Goal: Task Accomplishment & Management: Manage account settings

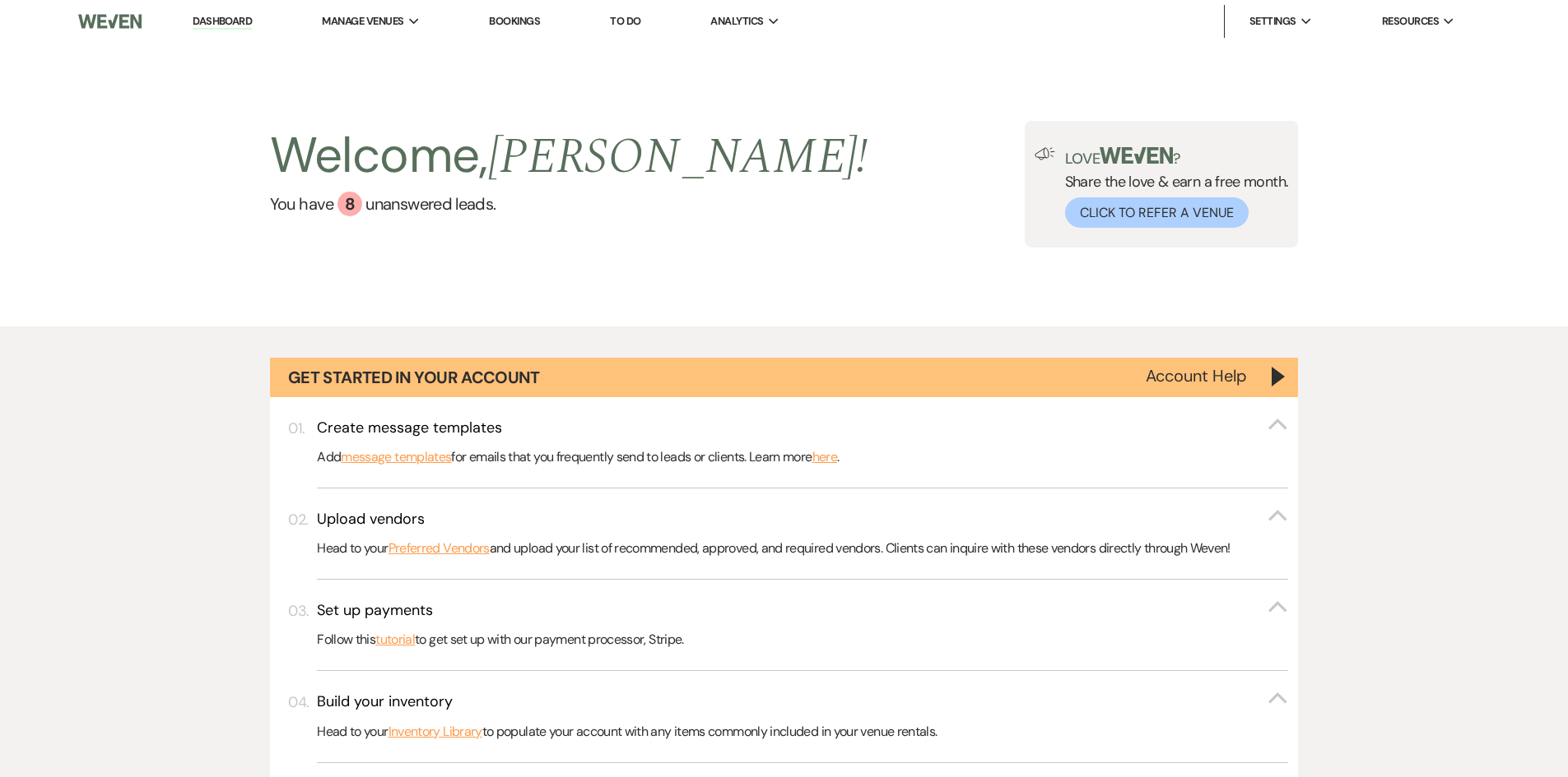
click at [534, 27] on link "Bookings" at bounding box center [514, 21] width 51 height 14
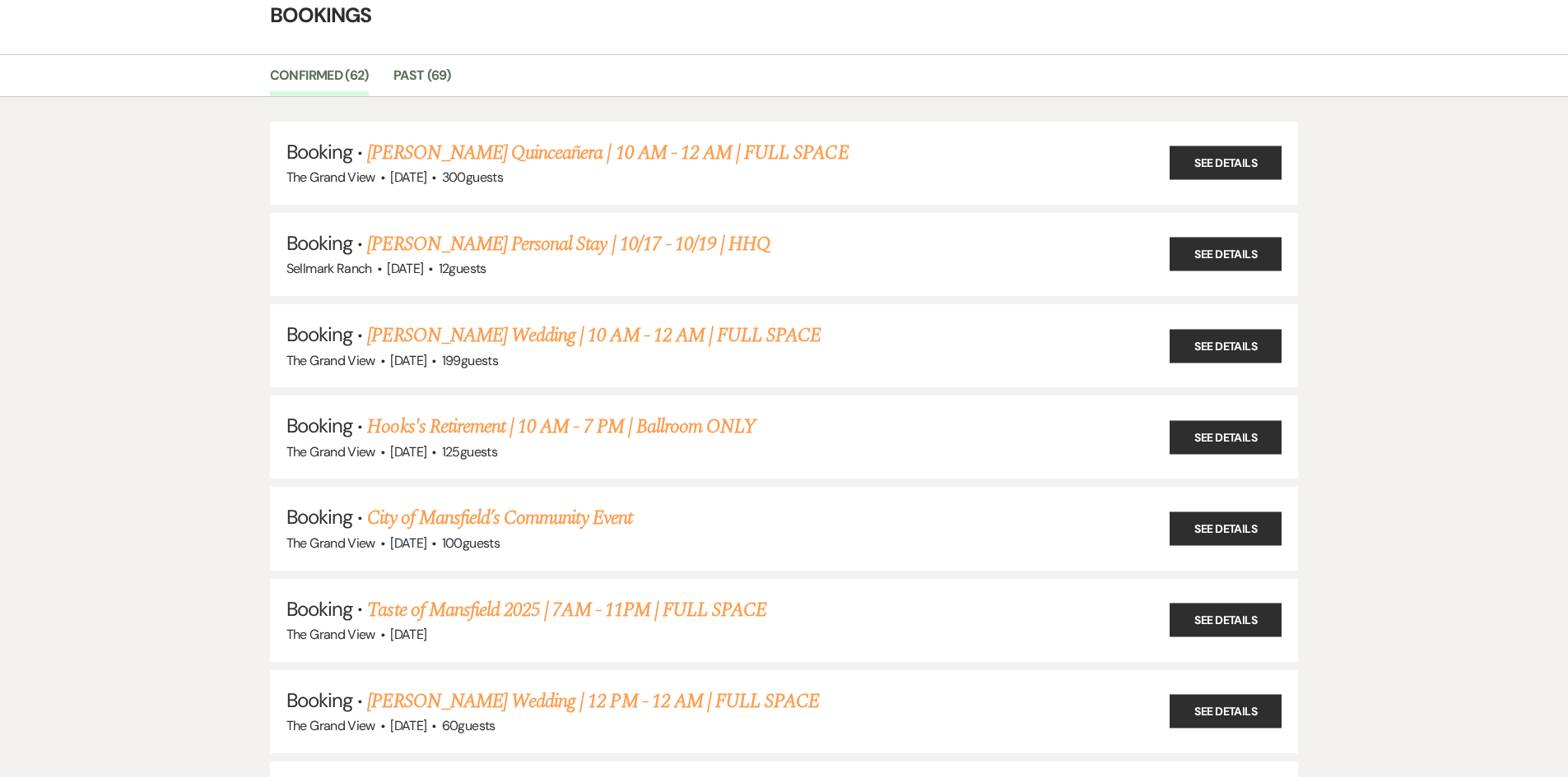
scroll to position [82, 0]
click at [488, 339] on link "[PERSON_NAME] Wedding | 10 AM - 12 AM | FULL SPACE" at bounding box center [594, 335] width 454 height 30
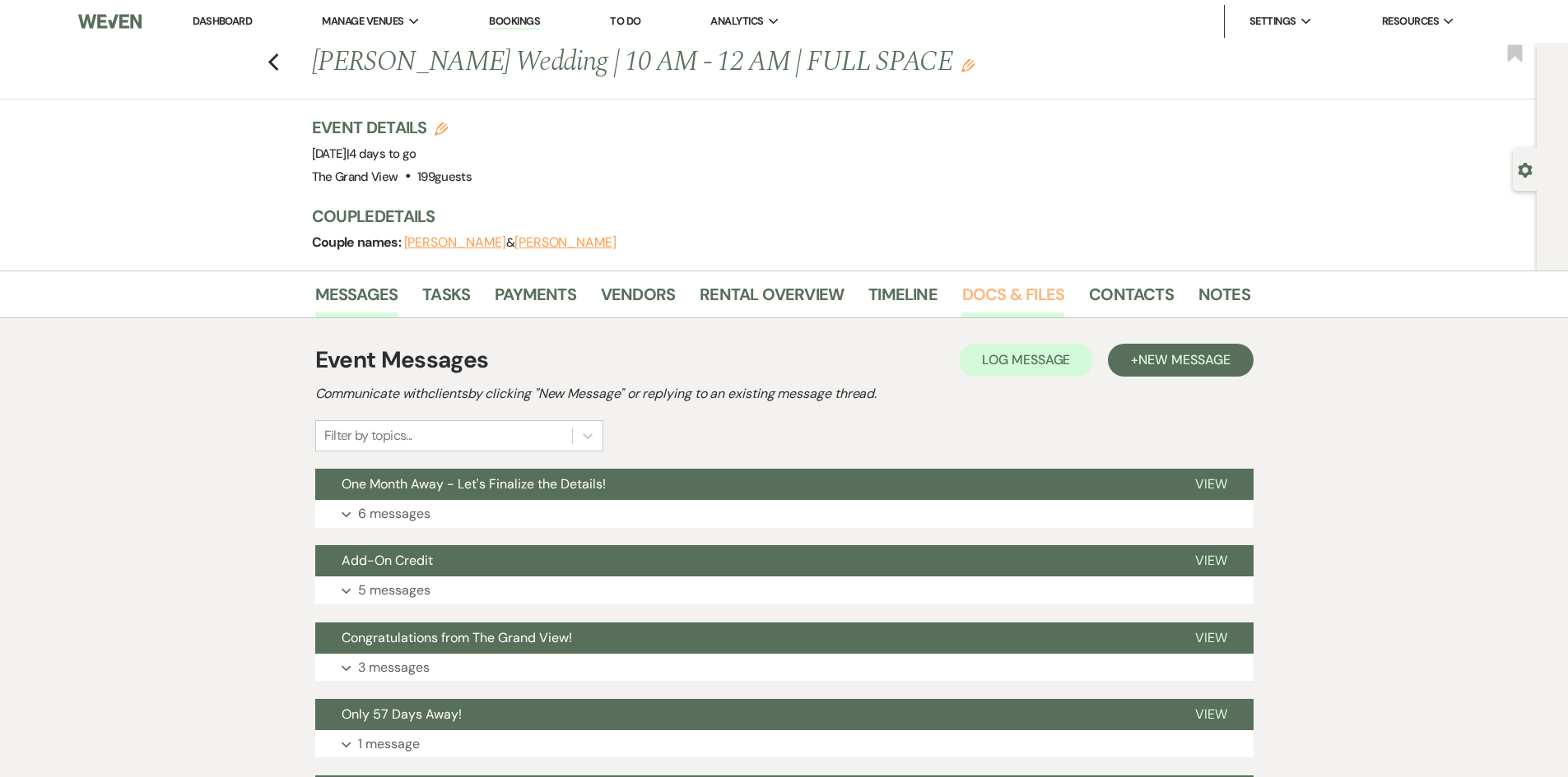
click at [1002, 292] on link "Docs & Files" at bounding box center [1013, 299] width 102 height 36
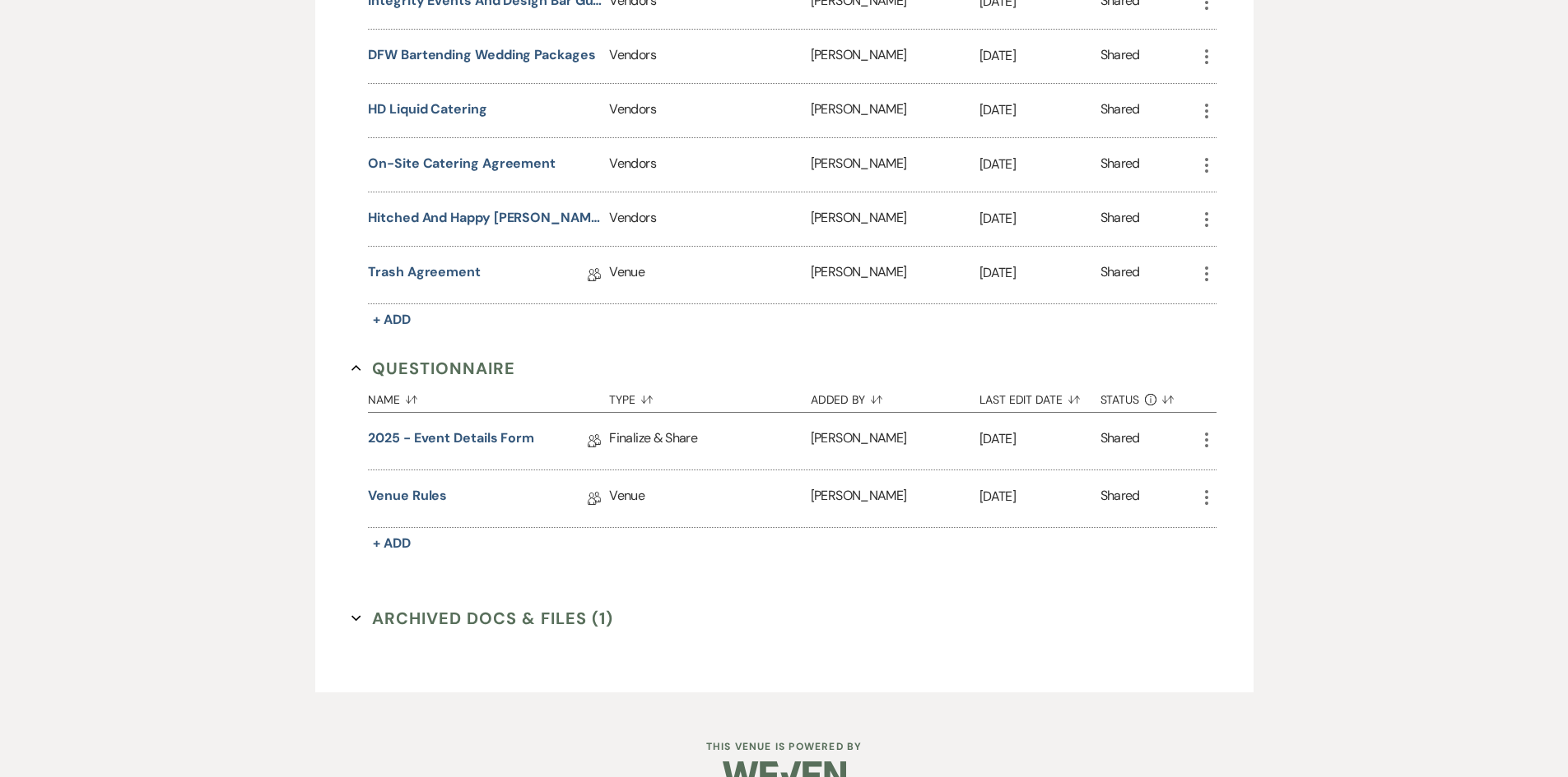
scroll to position [1315, 0]
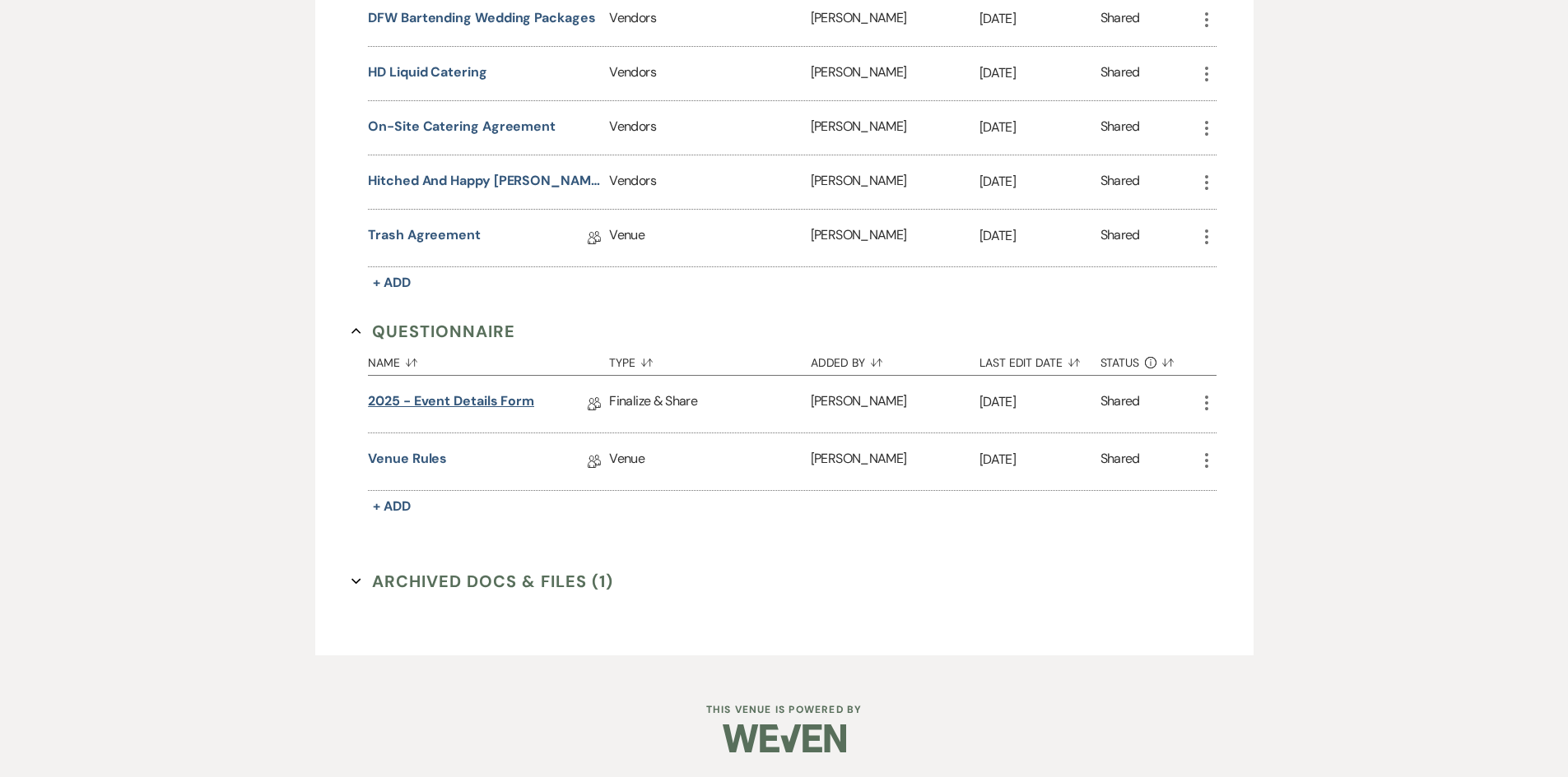
click at [500, 407] on link "2025 - Event Details Form" at bounding box center [451, 404] width 166 height 26
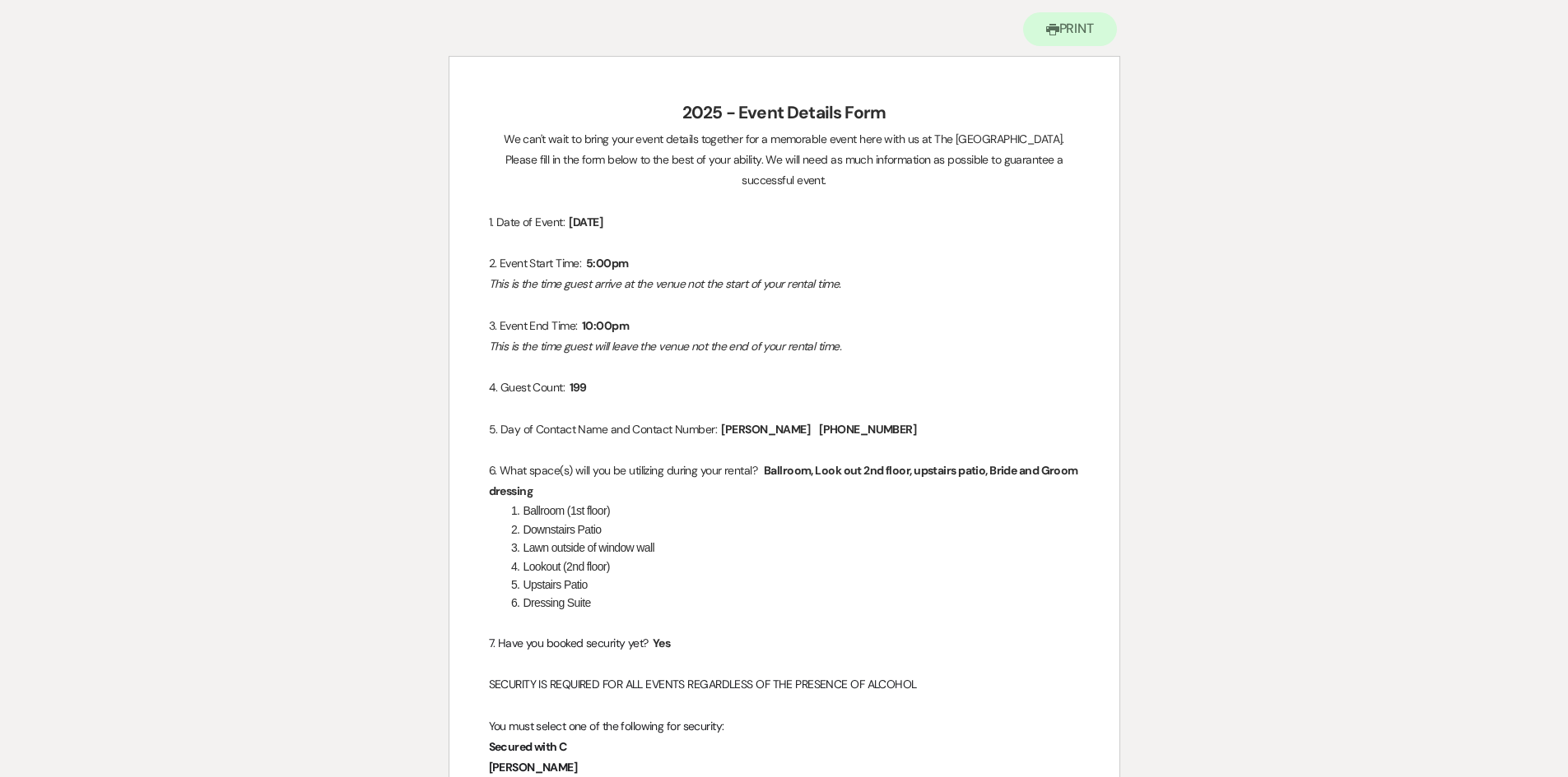
scroll to position [247, 0]
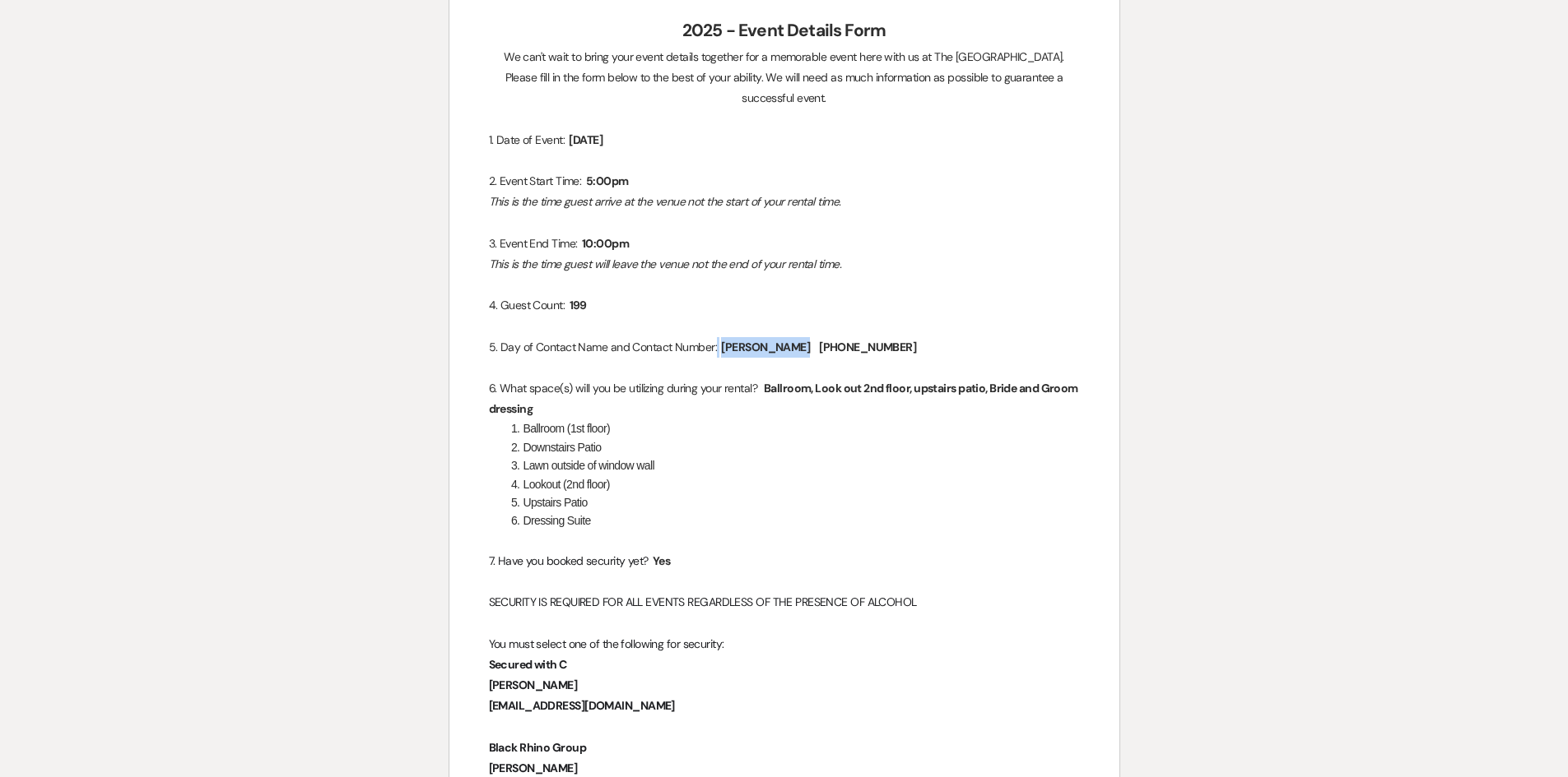
drag, startPoint x: 723, startPoint y: 325, endPoint x: 795, endPoint y: 331, distance: 72.2
click at [795, 338] on span "[PERSON_NAME]" at bounding box center [765, 347] width 92 height 19
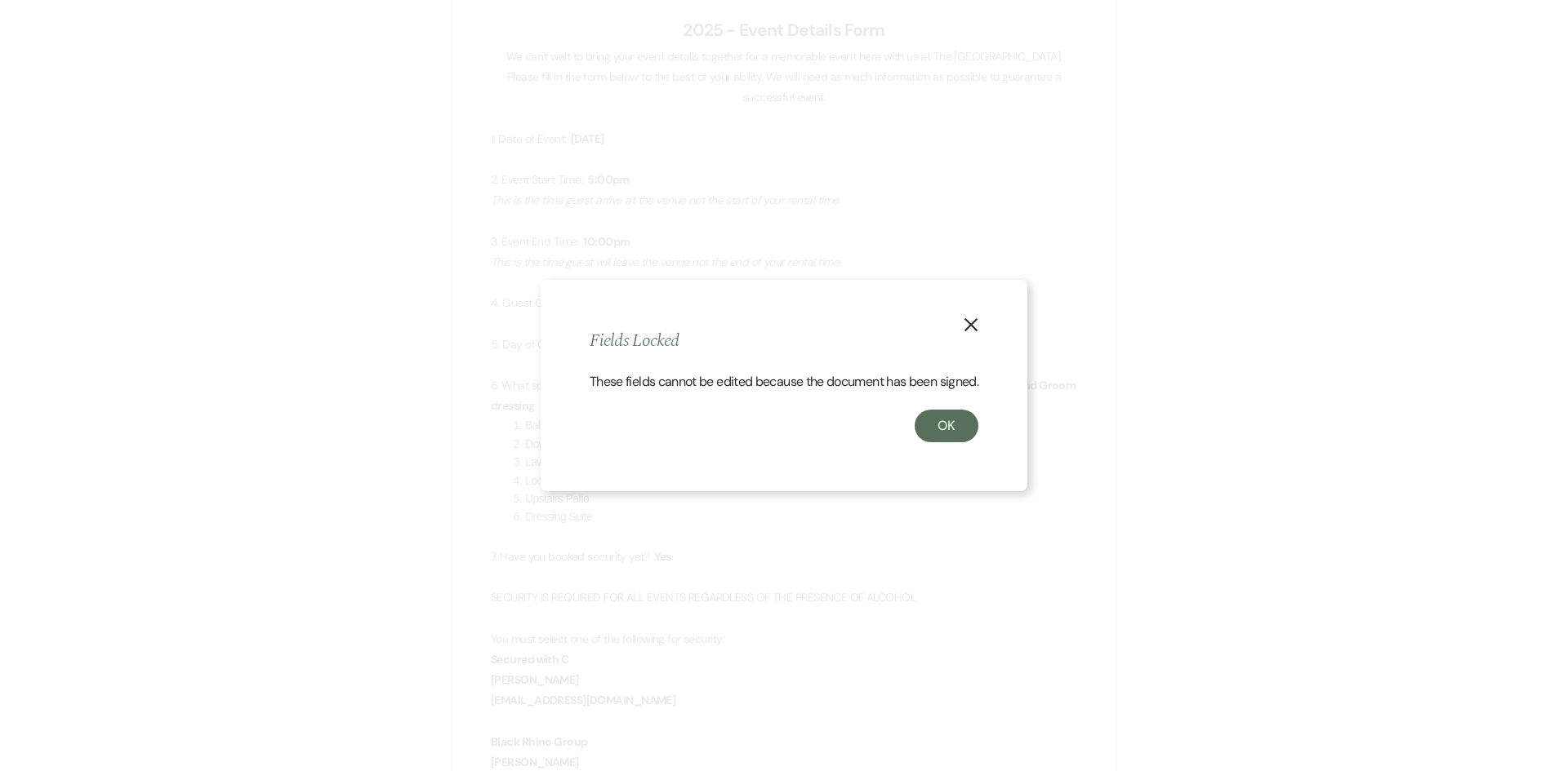
click at [981, 319] on button "X" at bounding box center [971, 324] width 25 height 29
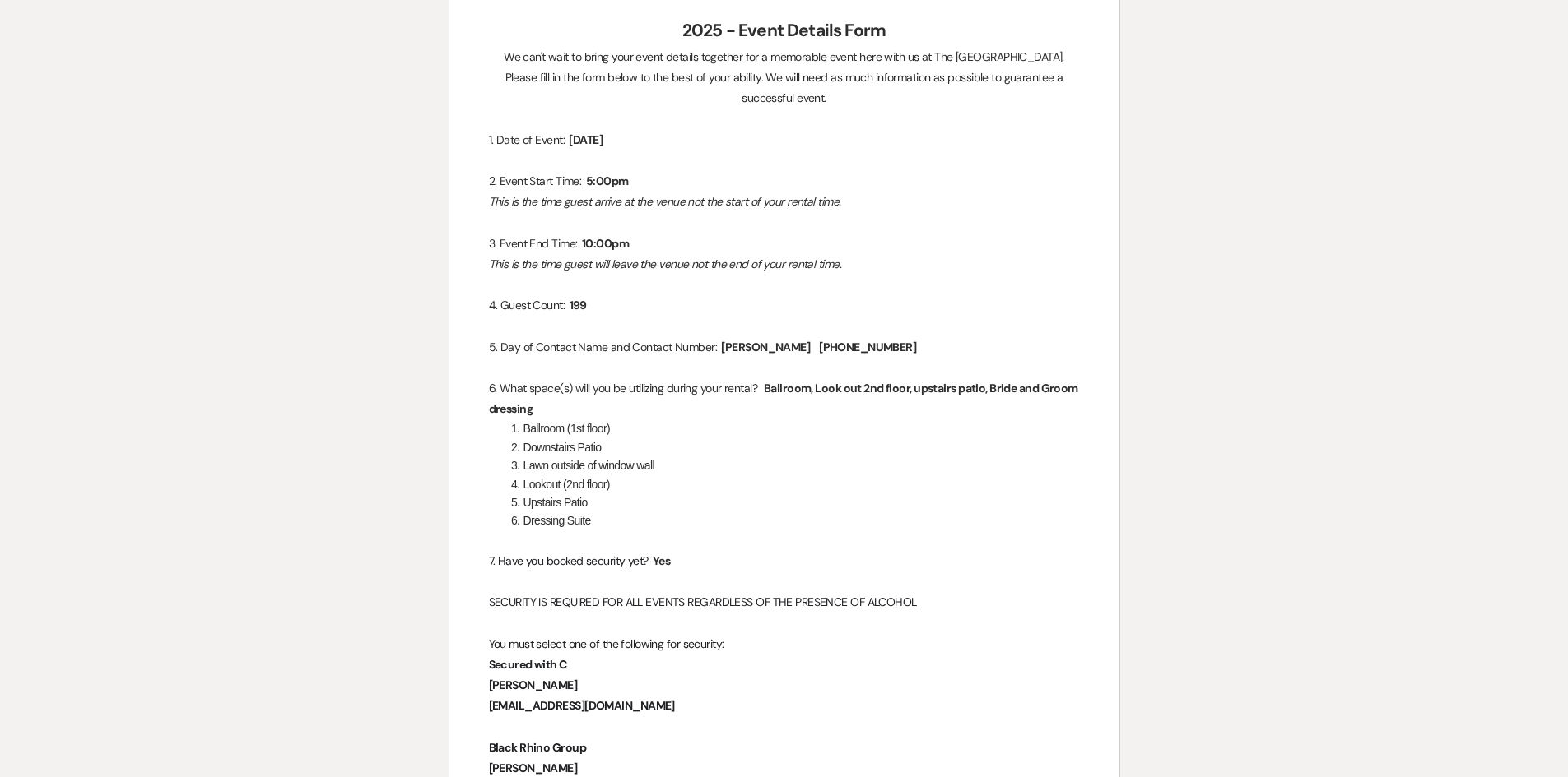
click at [931, 337] on p "5. Day of Contact Name and Contact Number: ﻿ [PERSON_NAME] ﻿ ﻿ [PHONE_NUMBER] ﻿" at bounding box center [784, 347] width 591 height 20
drag, startPoint x: 915, startPoint y: 330, endPoint x: 730, endPoint y: 324, distance: 185.1
click at [730, 337] on p "5. Day of Contact Name and Contact Number: ﻿ [PERSON_NAME] ﻿ ﻿ [PHONE_NUMBER] ﻿" at bounding box center [784, 347] width 591 height 20
click at [918, 337] on p "5. Day of Contact Name and Contact Number: ﻿ [PERSON_NAME] ﻿ ﻿ [PHONE_NUMBER] ﻿" at bounding box center [784, 347] width 591 height 20
drag, startPoint x: 918, startPoint y: 325, endPoint x: 724, endPoint y: 318, distance: 194.1
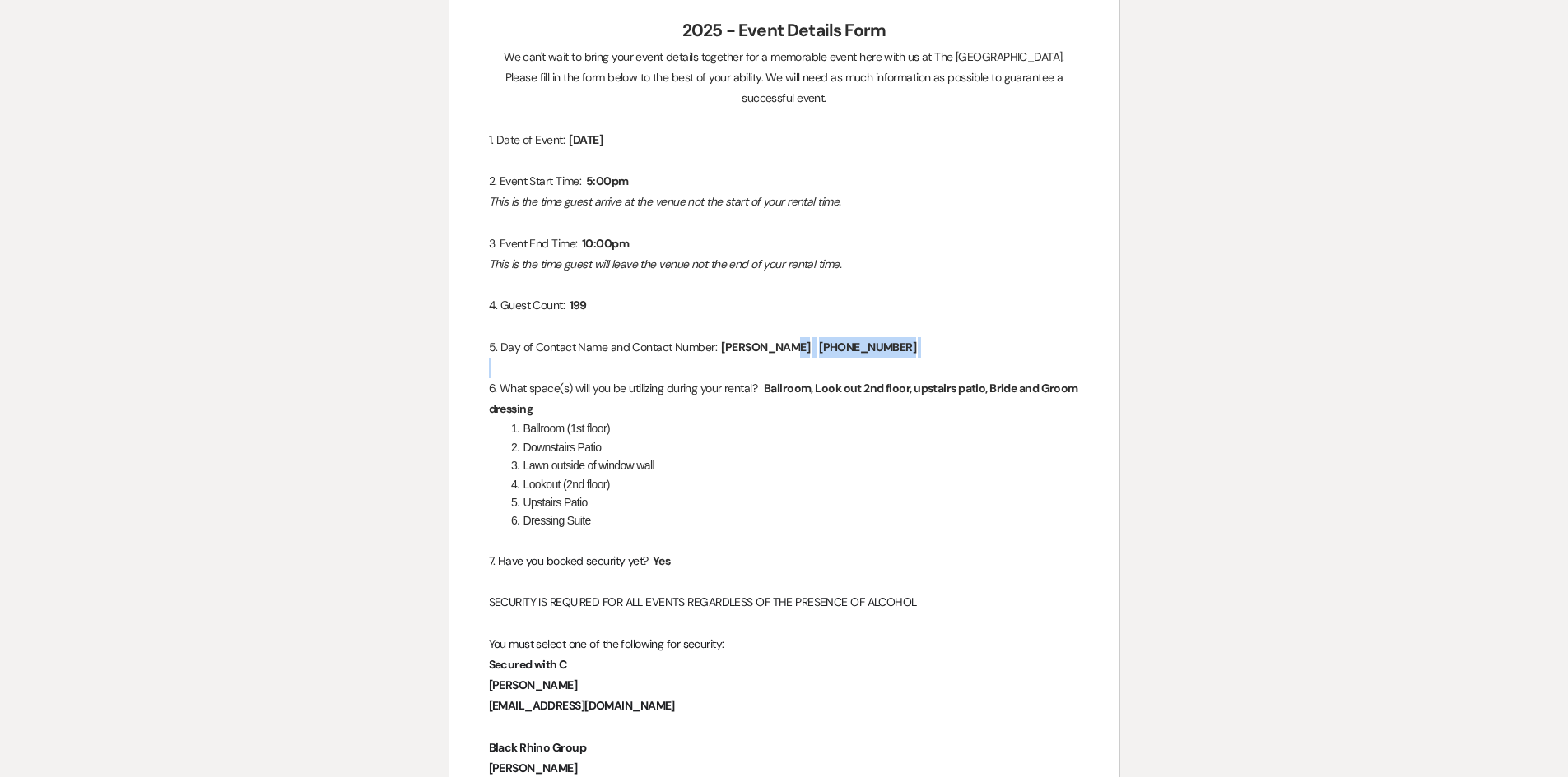
click at [724, 337] on p "5. Day of Contact Name and Contact Number: ﻿ [PERSON_NAME] ﻿ ﻿ [PHONE_NUMBER] ﻿" at bounding box center [784, 347] width 591 height 20
click at [937, 337] on p "5. Day of Contact Name and Contact Number: ﻿ [PERSON_NAME] ﻿ ﻿ [PHONE_NUMBER] ﻿" at bounding box center [784, 347] width 591 height 20
drag, startPoint x: 837, startPoint y: 325, endPoint x: 716, endPoint y: 325, distance: 121.0
click at [716, 337] on p "5. Day of Contact Name and Contact Number: ﻿ [PERSON_NAME] ﻿ ﻿ [PHONE_NUMBER] ﻿" at bounding box center [784, 347] width 591 height 20
copy p "﻿ [PERSON_NAME] ﻿"
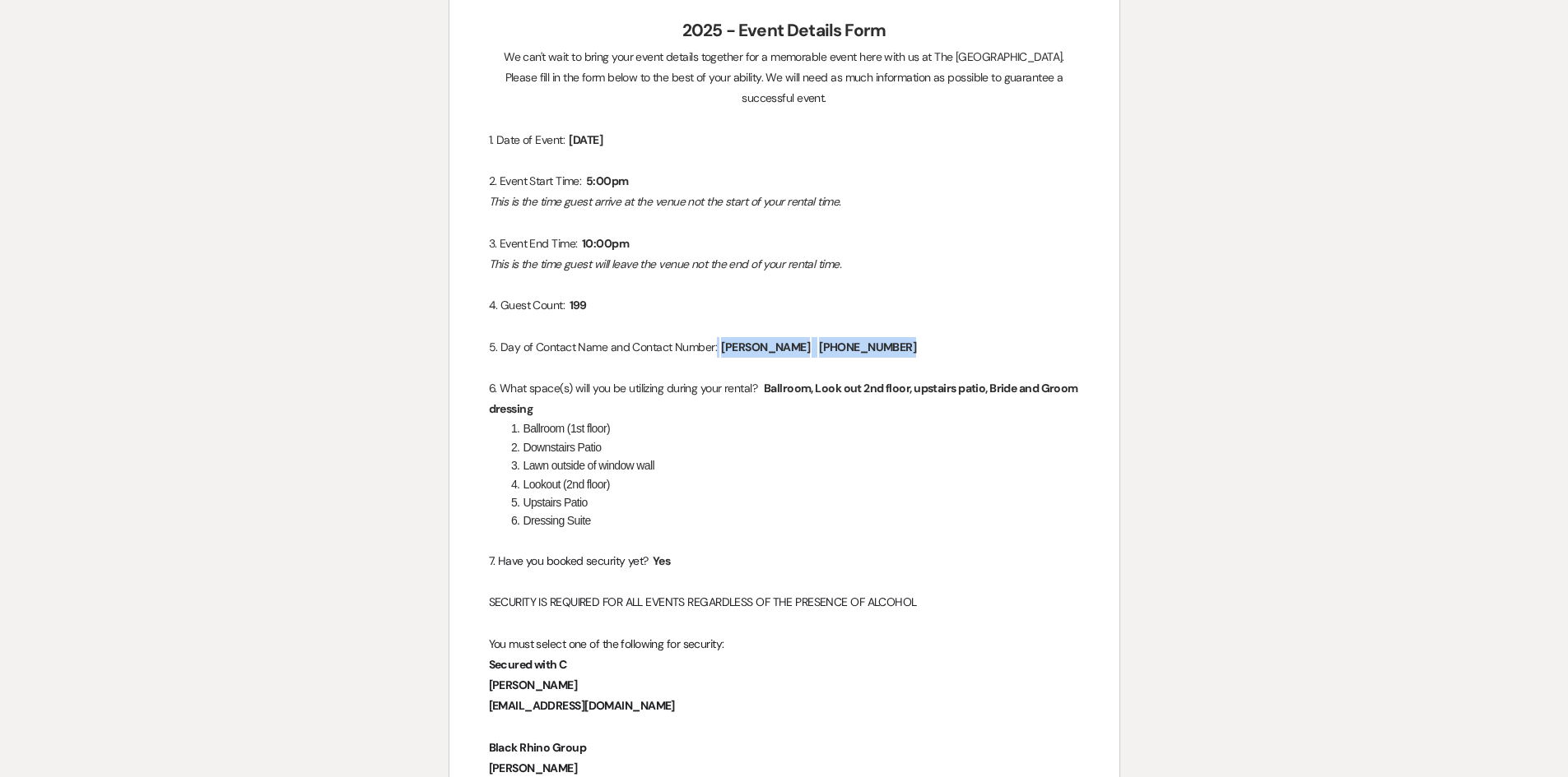
click at [890, 438] on li "Downstairs Patio" at bounding box center [793, 447] width 574 height 19
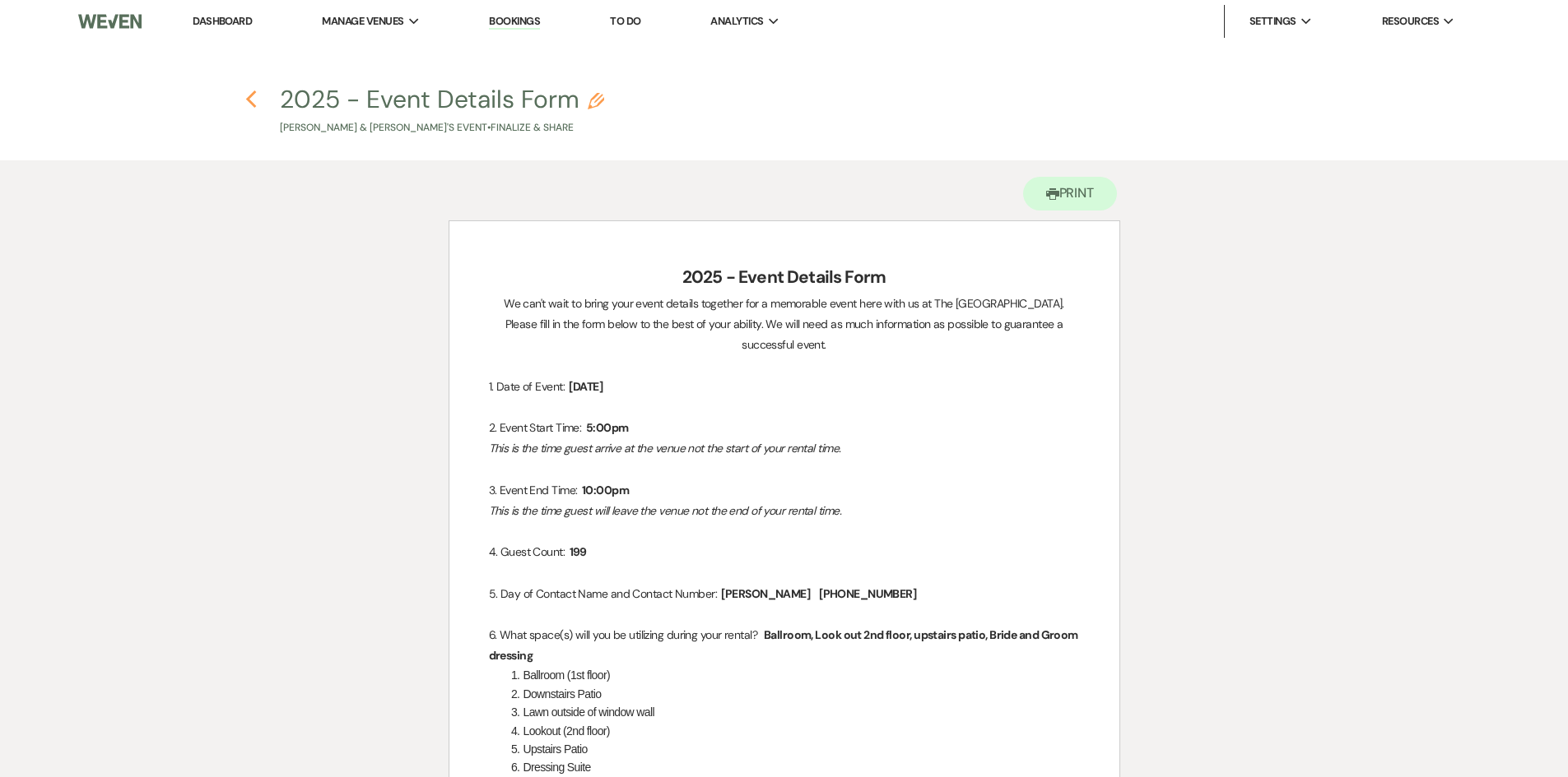
click at [255, 101] on icon "Previous" at bounding box center [251, 100] width 12 height 19
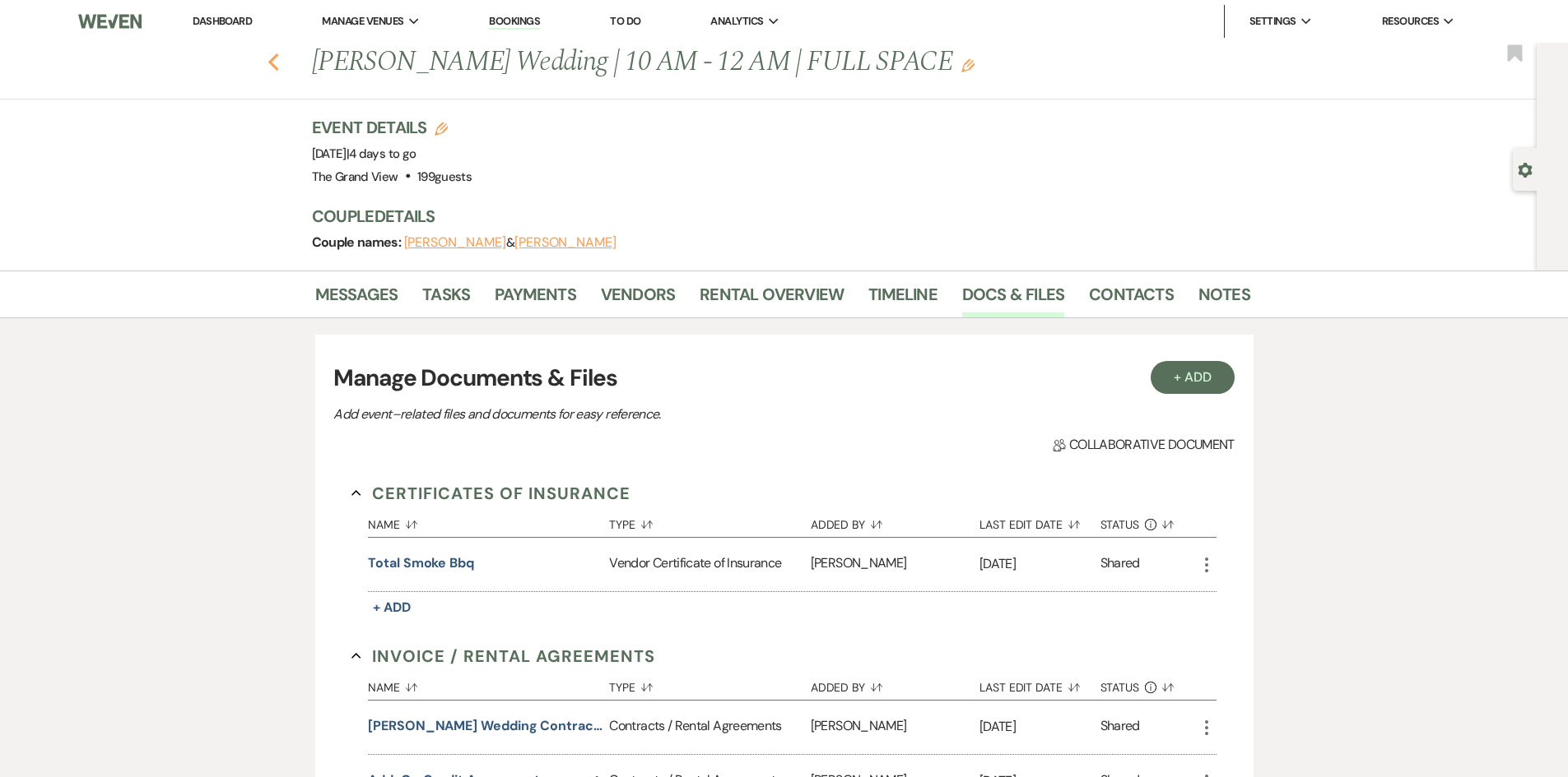
click at [277, 56] on icon "Previous" at bounding box center [274, 63] width 12 height 19
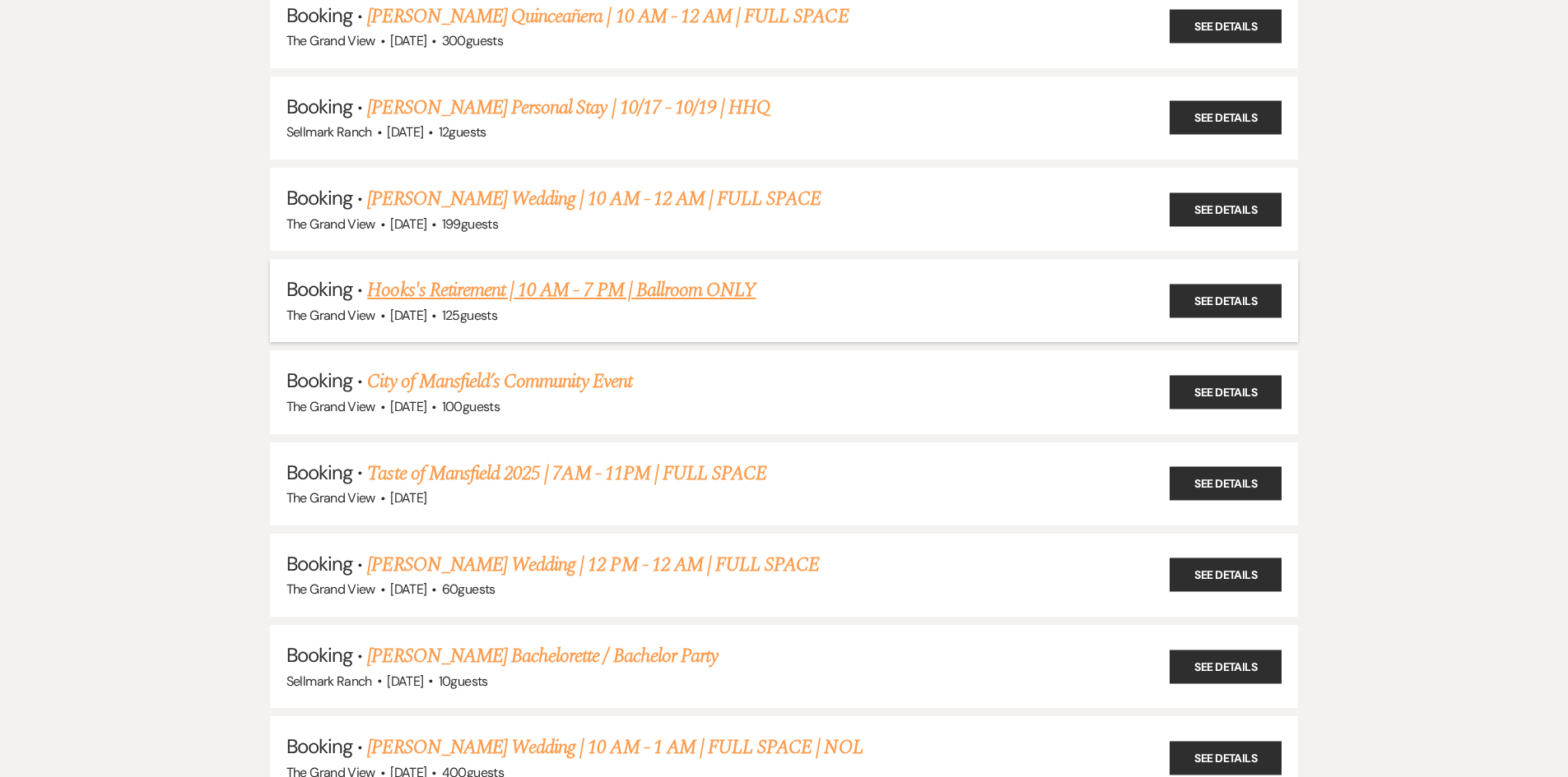
scroll to position [247, 0]
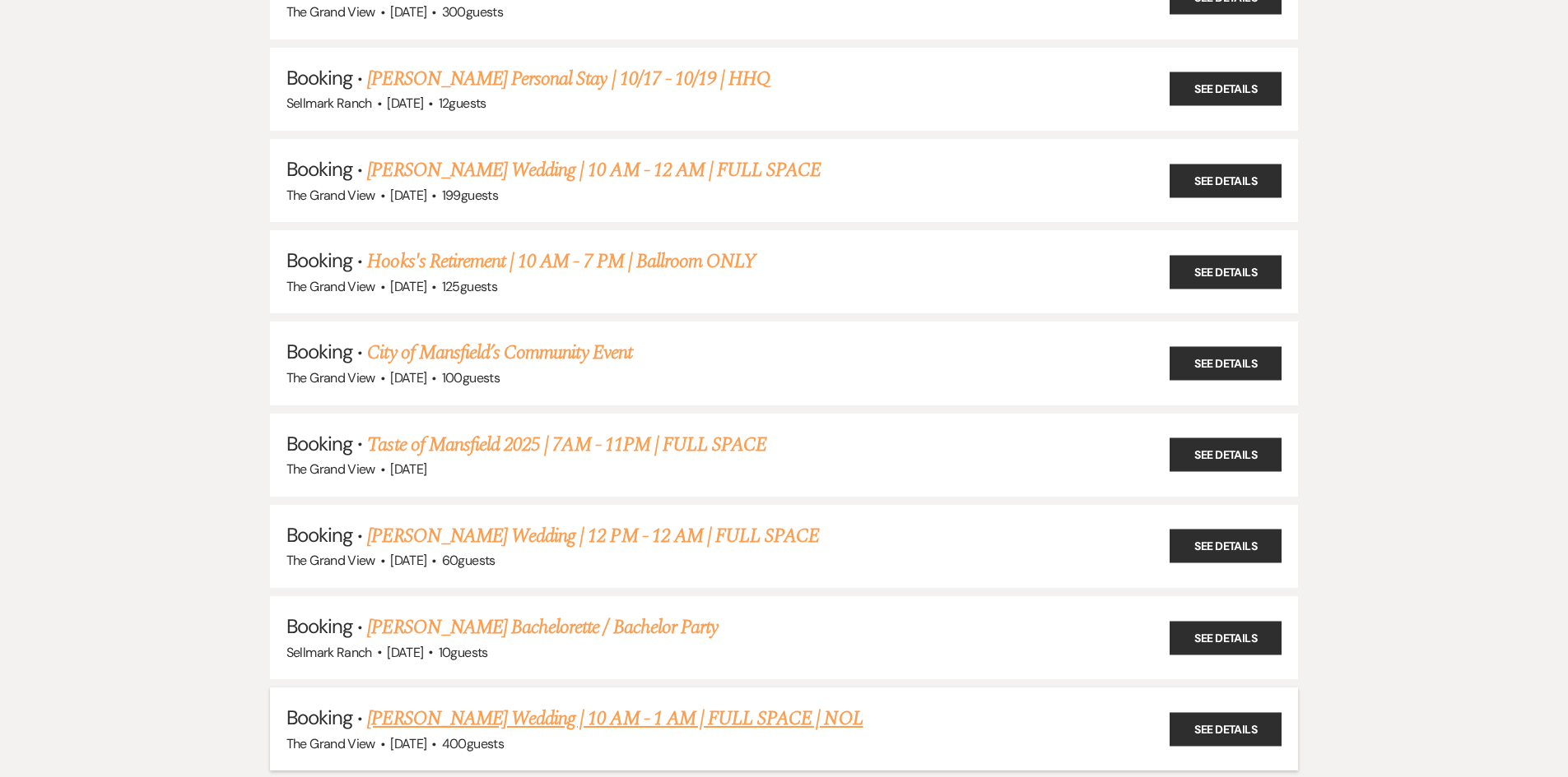
click at [439, 715] on link "[PERSON_NAME] Wedding | 10 AM - 1 AM | FULL SPACE | NOL" at bounding box center [615, 719] width 496 height 30
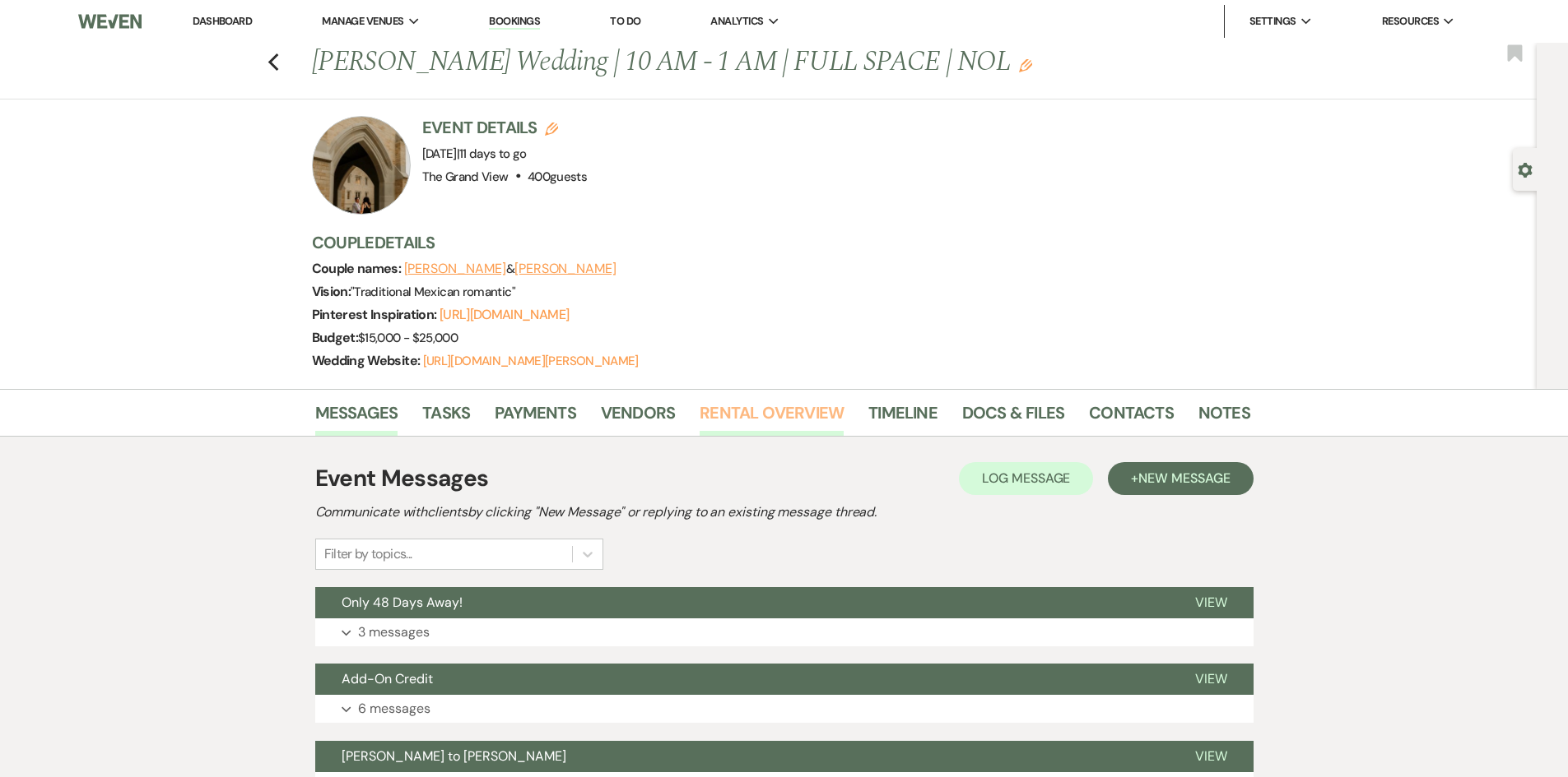
click at [790, 412] on link "Rental Overview" at bounding box center [771, 417] width 144 height 36
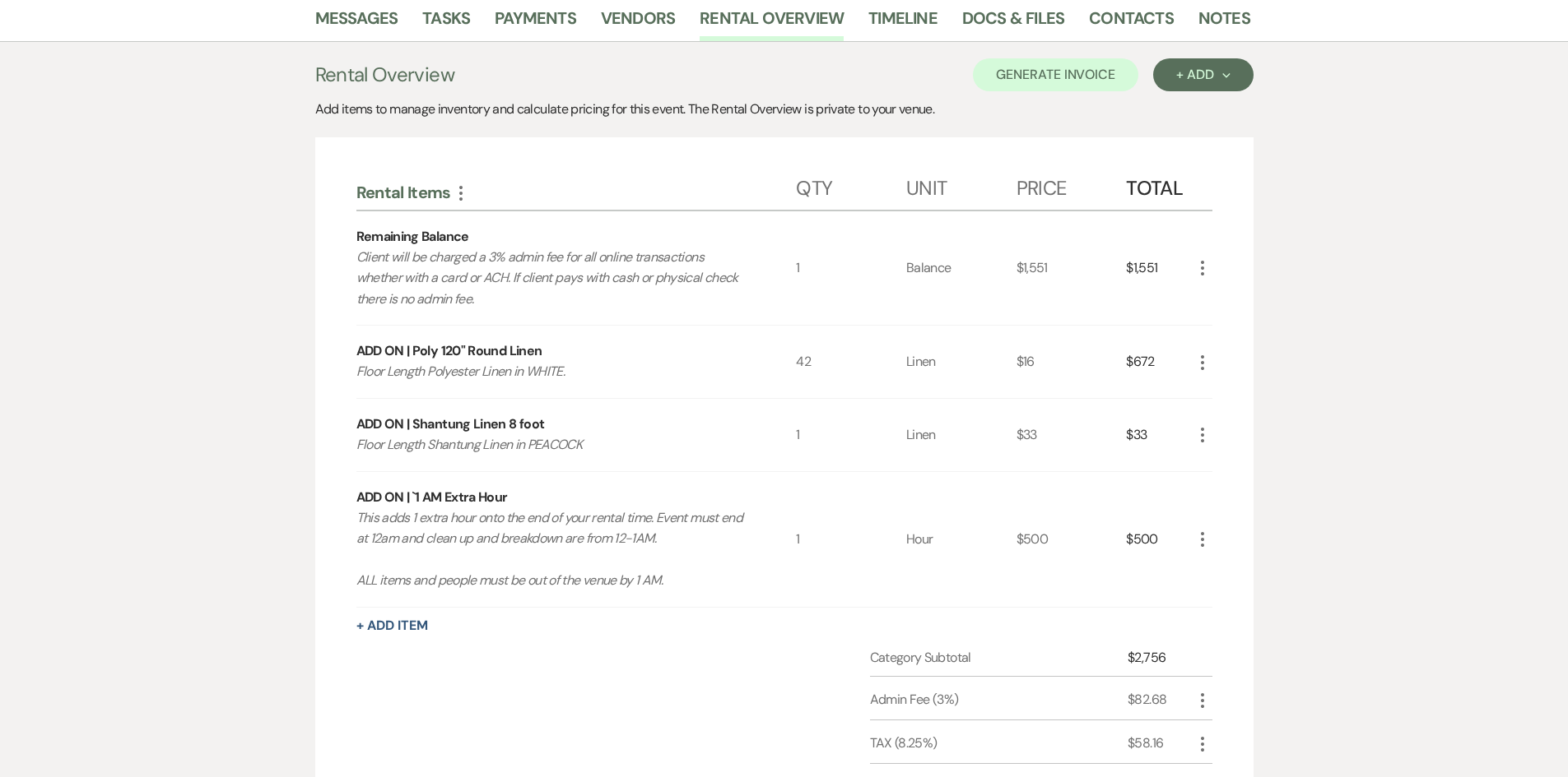
scroll to position [312, 0]
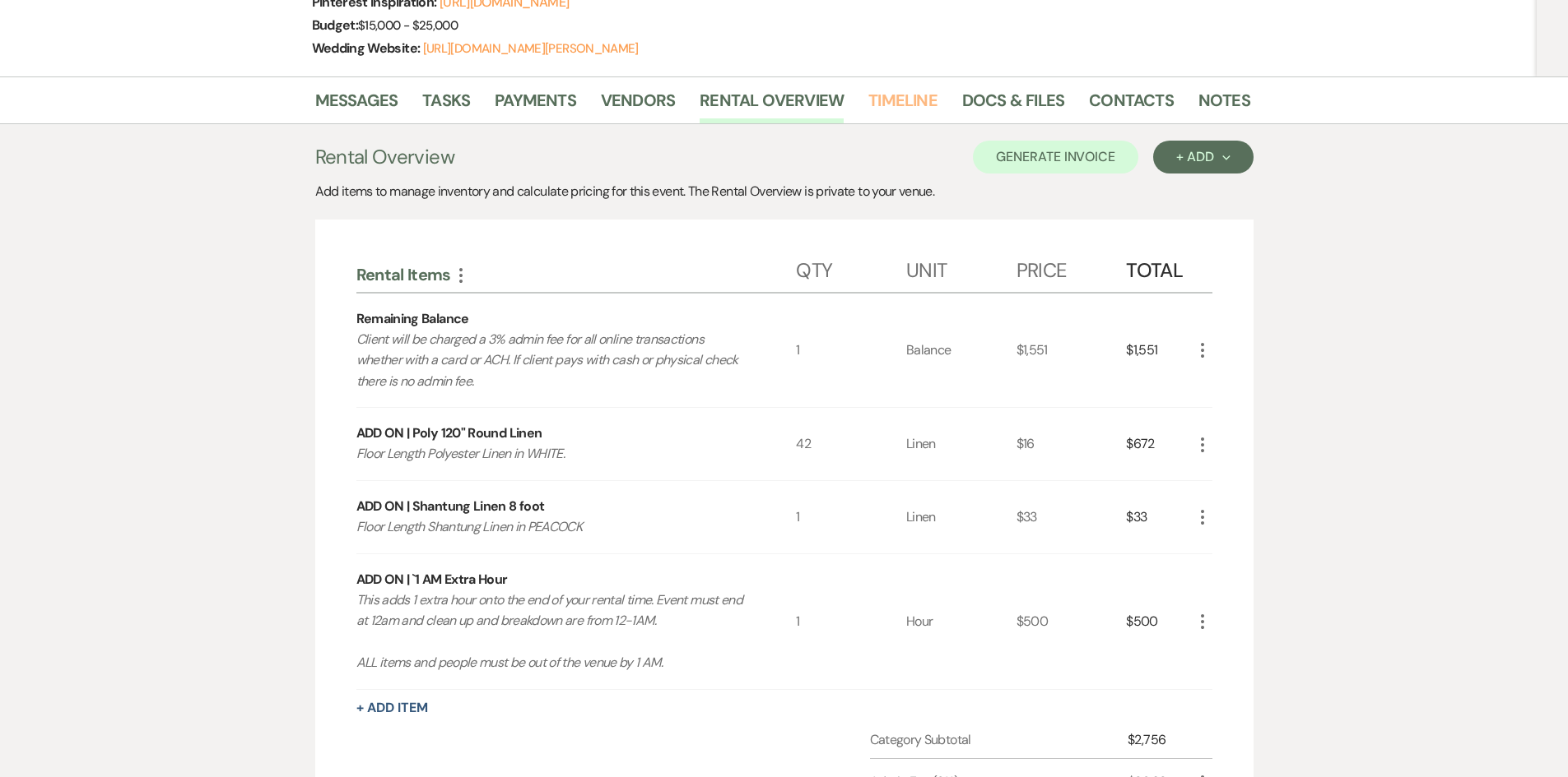
click at [891, 108] on link "Timeline" at bounding box center [903, 105] width 69 height 36
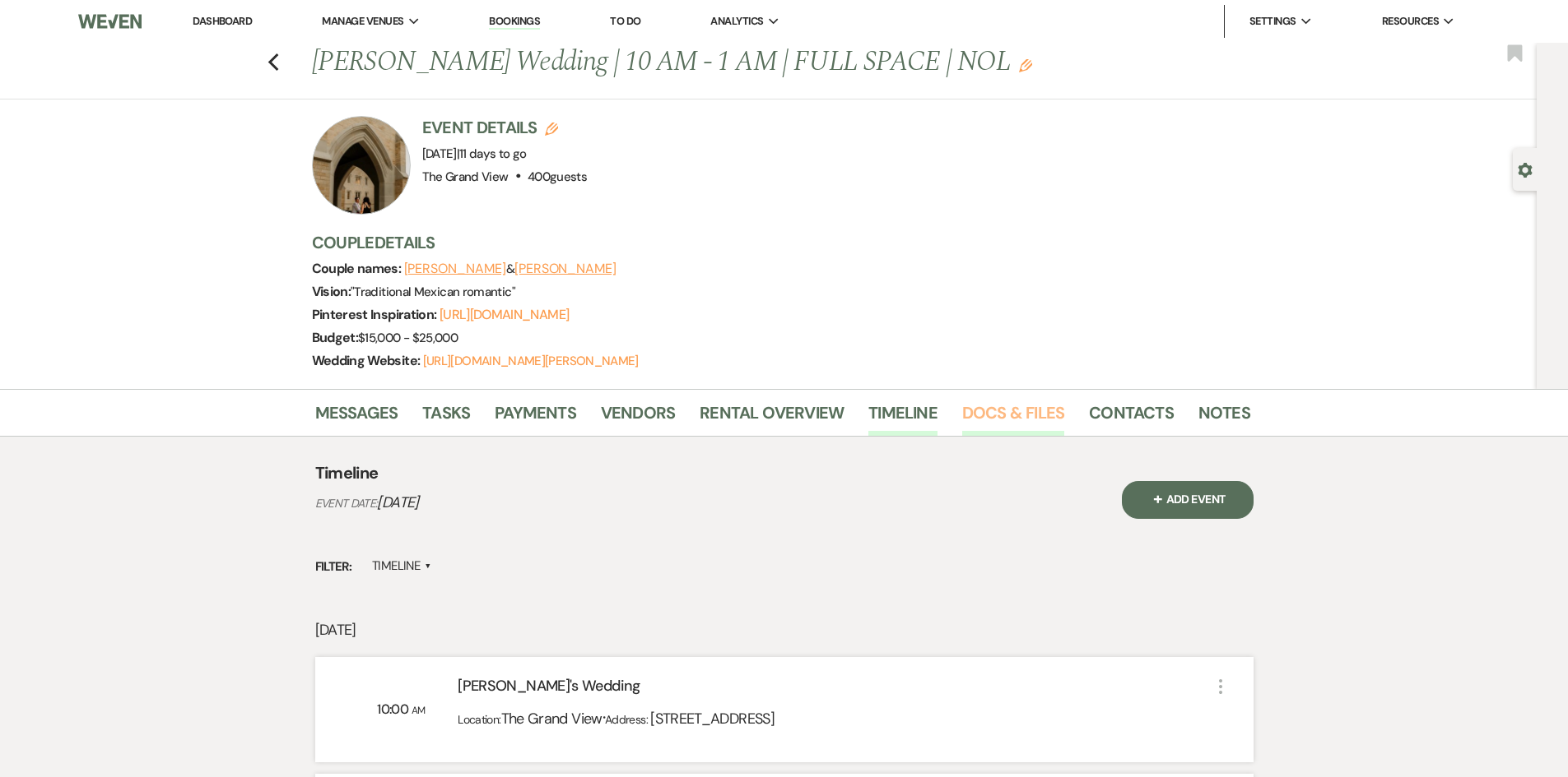
click at [1007, 413] on link "Docs & Files" at bounding box center [1013, 417] width 102 height 36
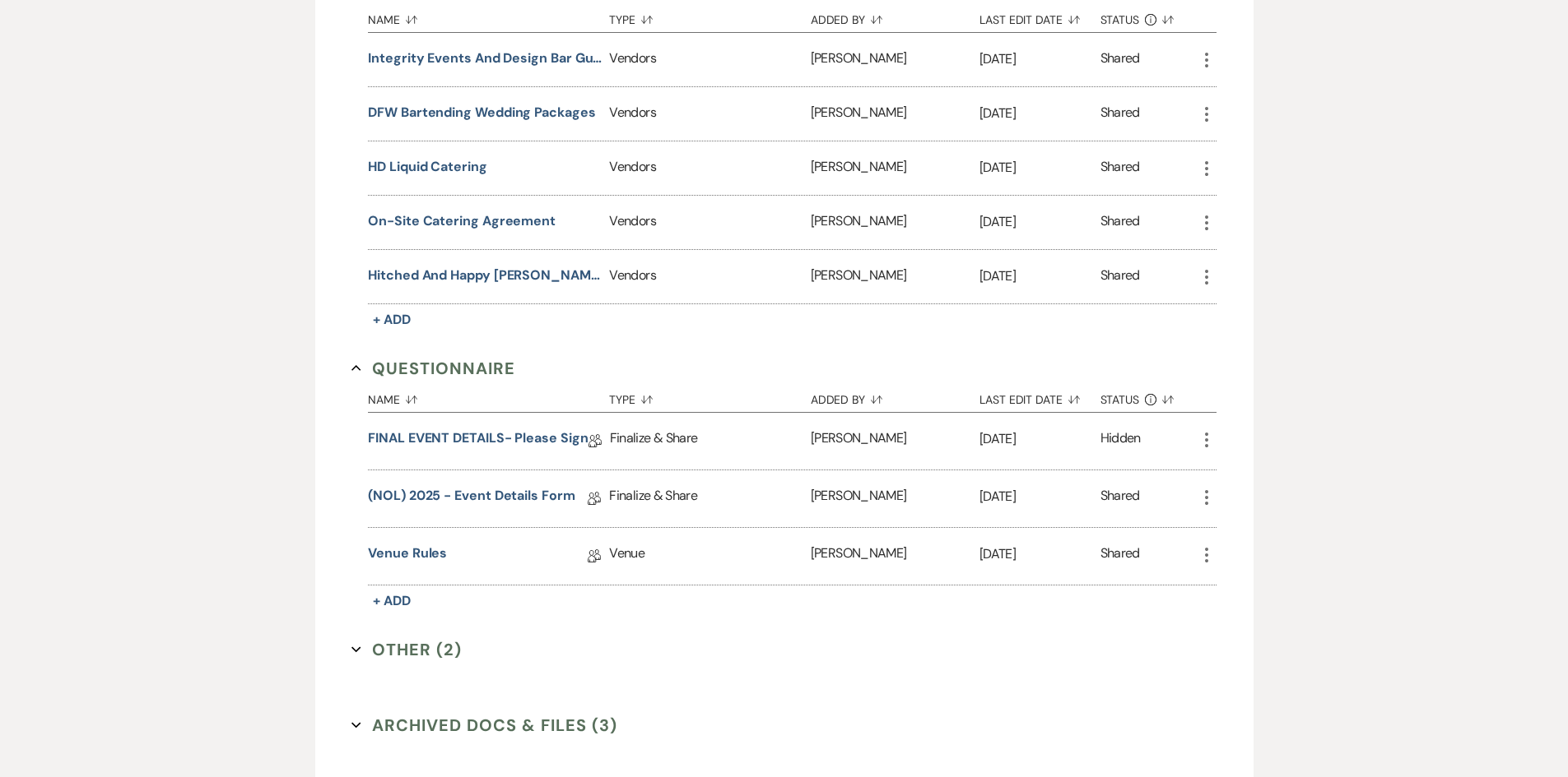
scroll to position [1563, 0]
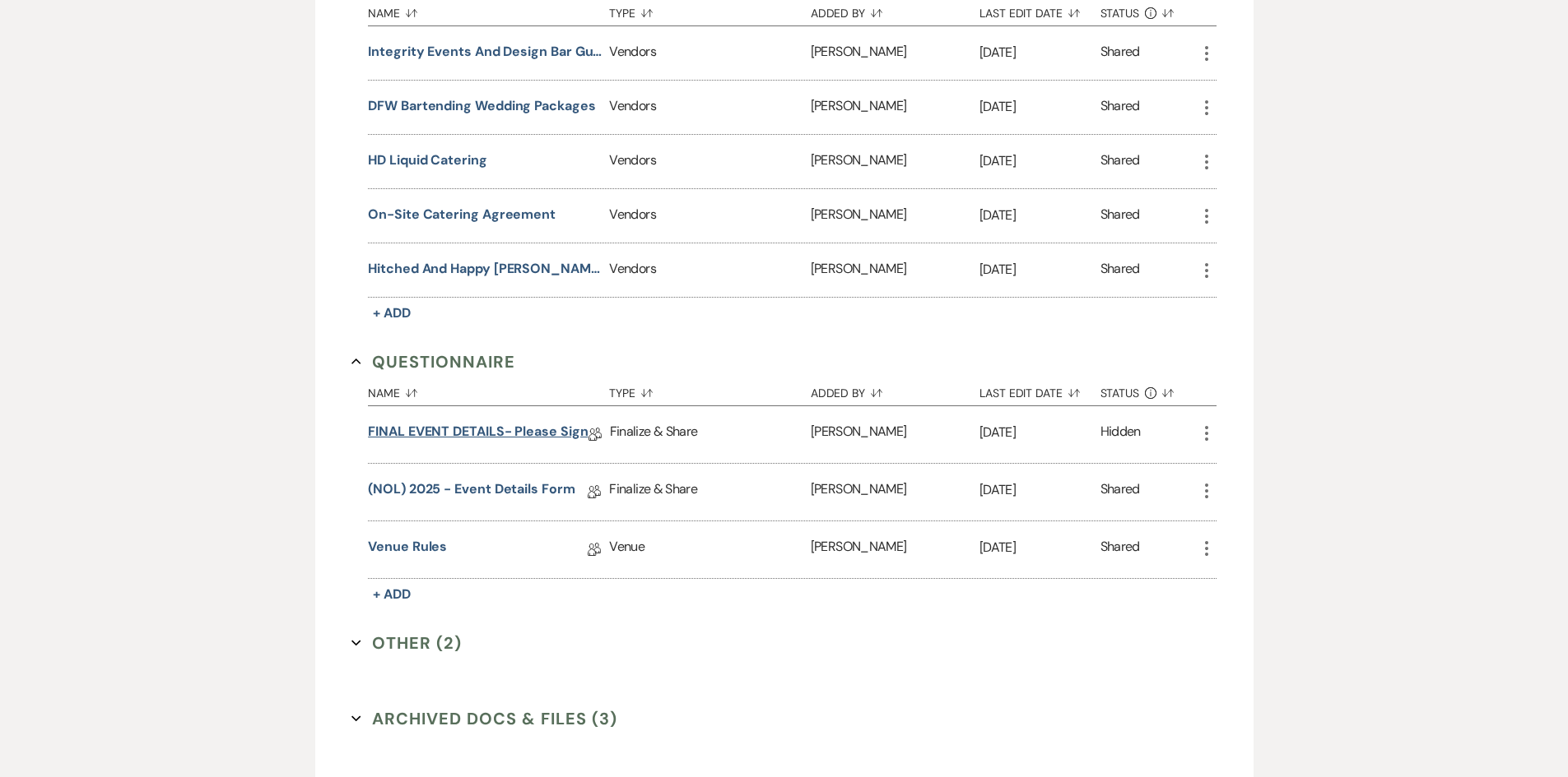
click at [475, 441] on link "FINAL EVENT DETAILS- please sign" at bounding box center [477, 435] width 220 height 26
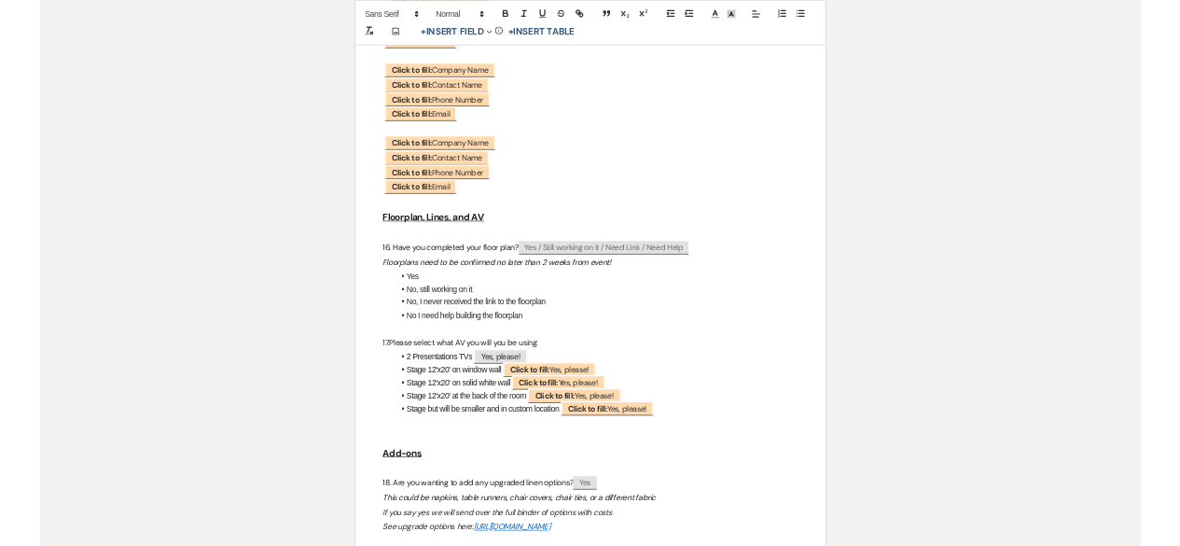
scroll to position [2876, 0]
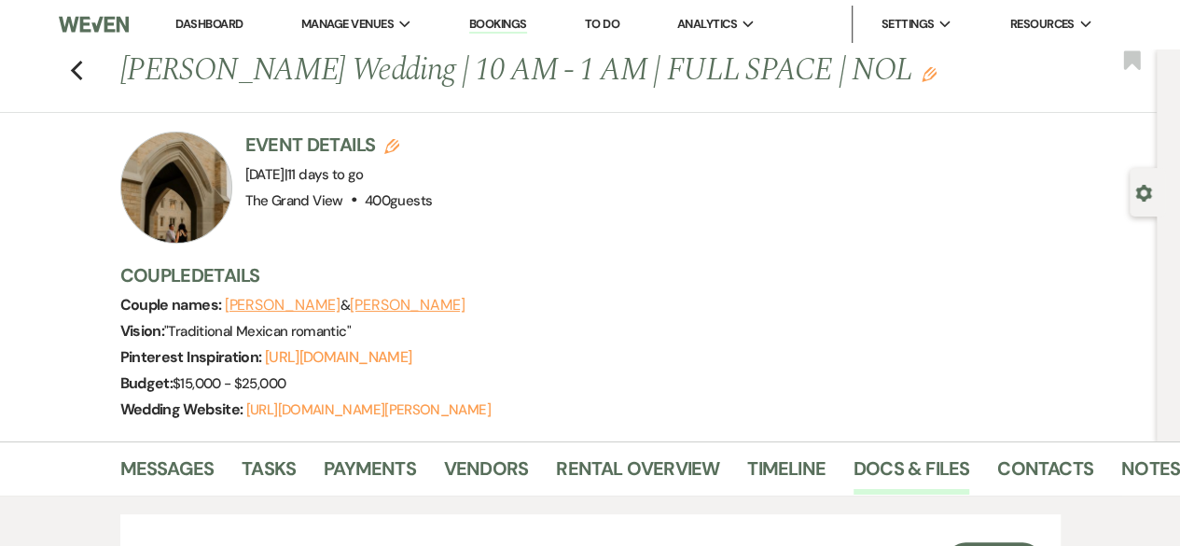
click at [93, 75] on div "Previous [PERSON_NAME] Wedding | 10 AM - 1 AM | FULL SPACE | NOL Edit Bookmark" at bounding box center [574, 81] width 1166 height 64
click at [80, 72] on use "button" at bounding box center [76, 71] width 12 height 21
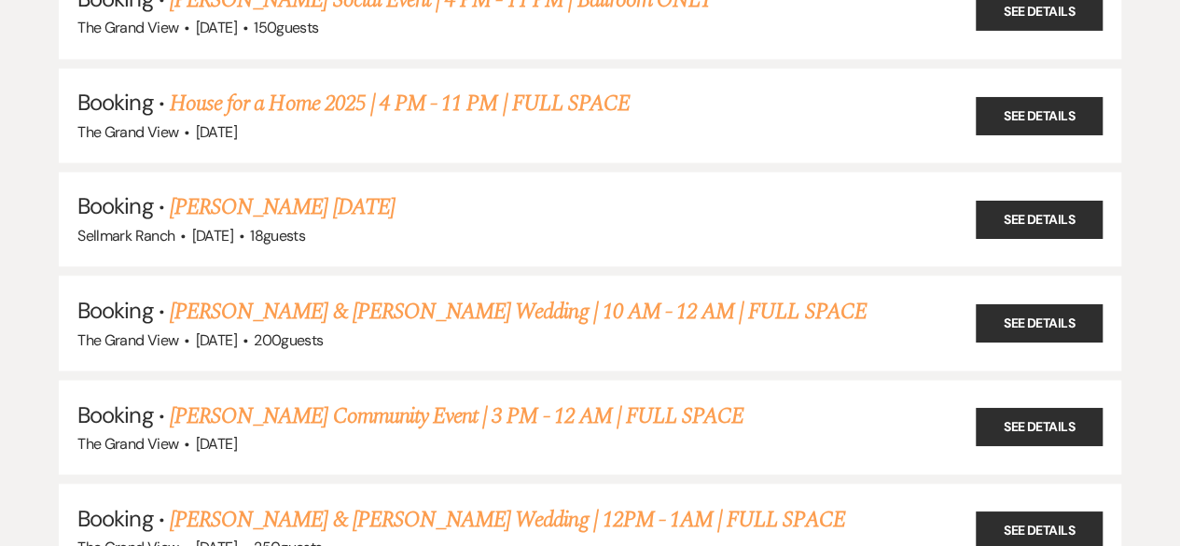
scroll to position [1512, 0]
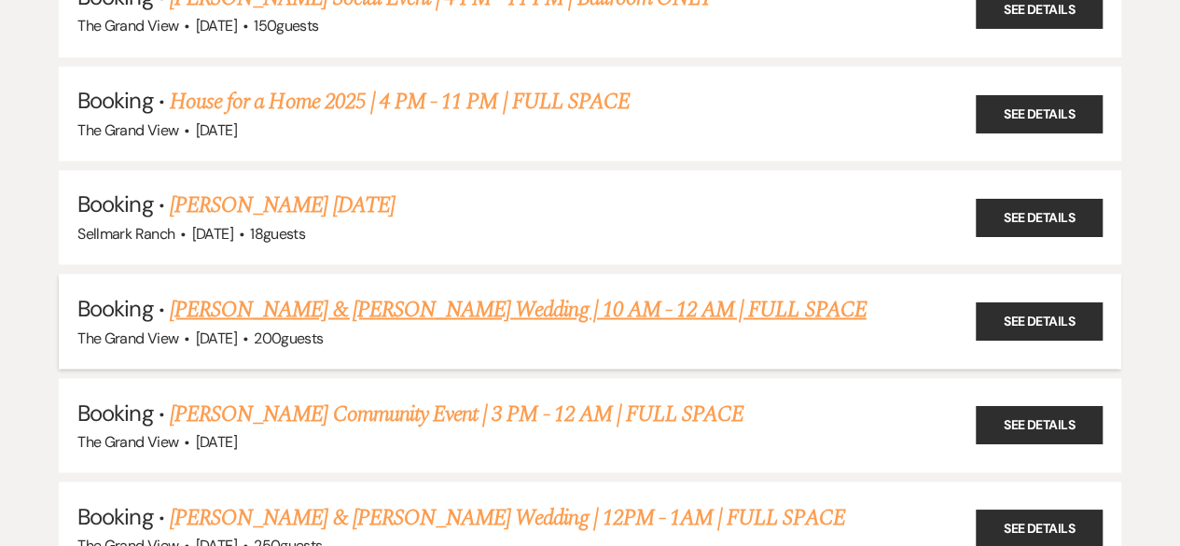
click at [258, 299] on link "[PERSON_NAME] & [PERSON_NAME] Wedding | 10 AM - 12 AM | FULL SPACE" at bounding box center [518, 309] width 697 height 34
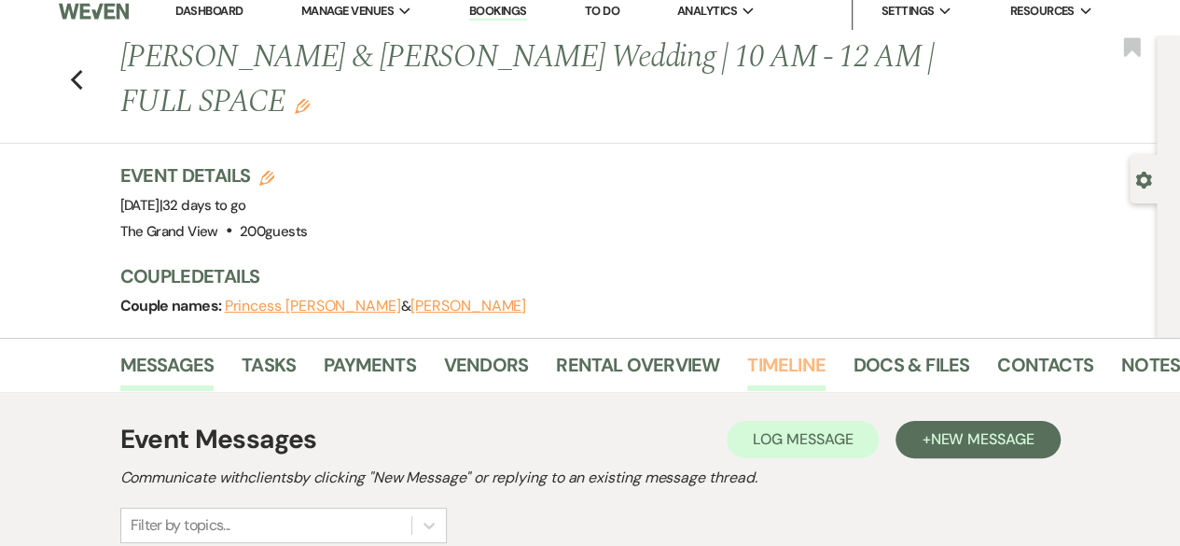
scroll to position [54, 0]
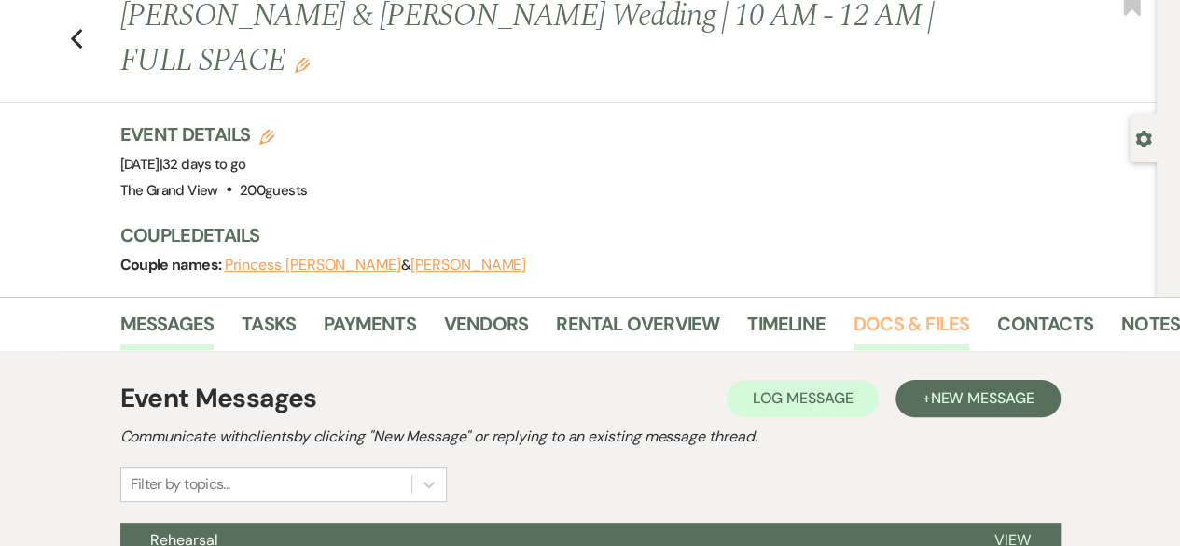
click at [923, 309] on link "Docs & Files" at bounding box center [911, 329] width 116 height 41
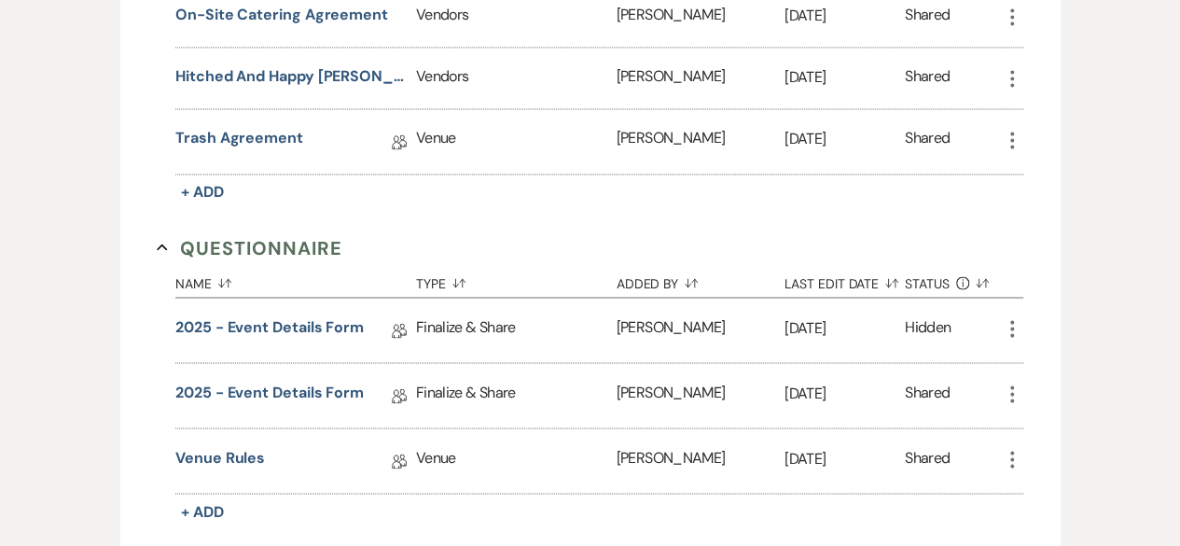
scroll to position [1540, 0]
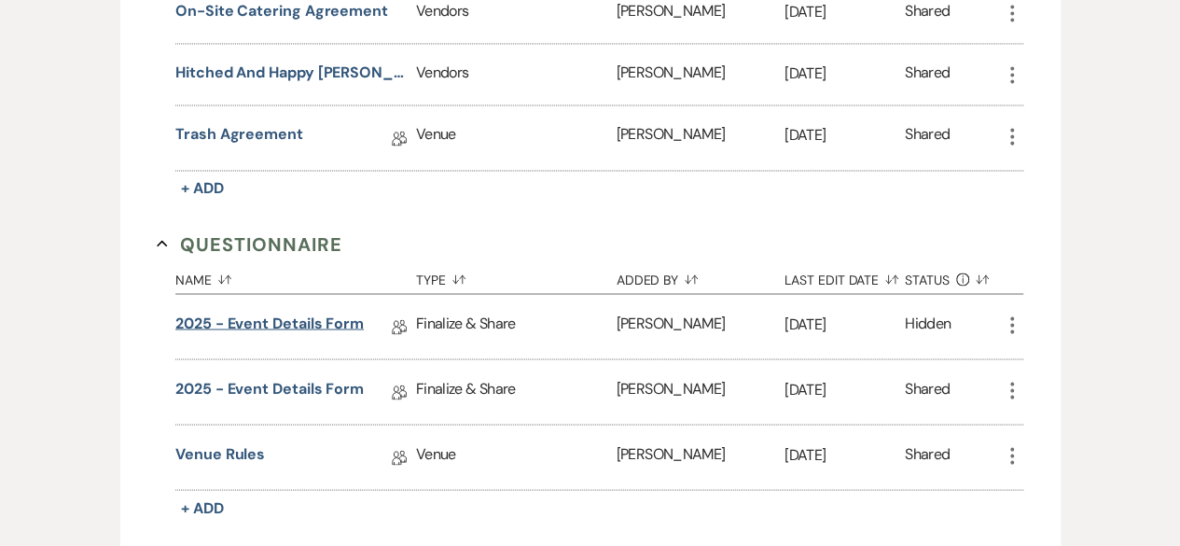
click at [323, 312] on link "2025 - Event Details Form" at bounding box center [269, 326] width 188 height 29
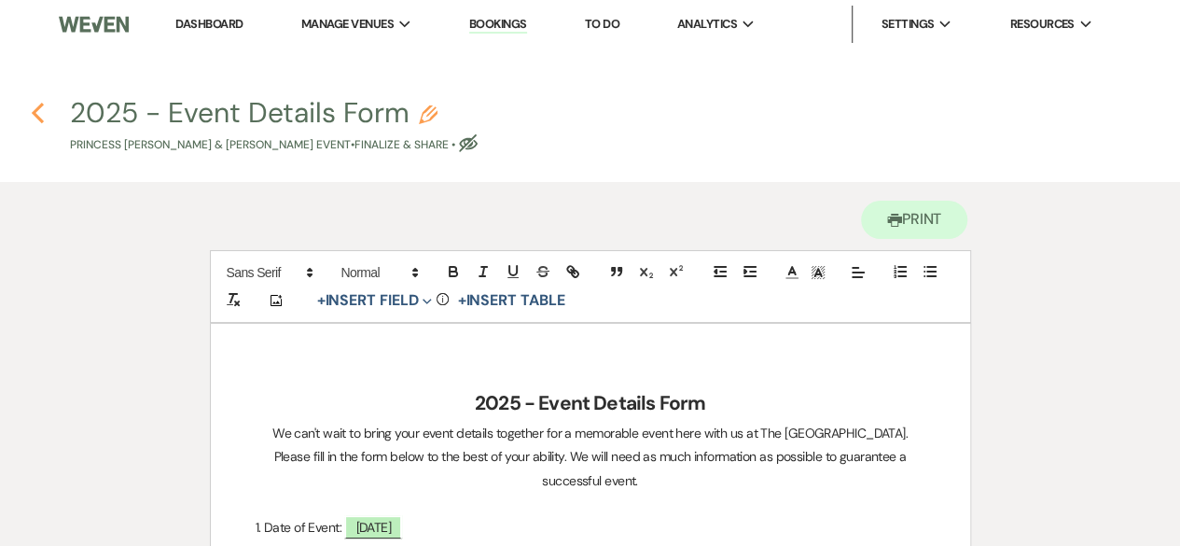
click at [38, 115] on icon "Previous" at bounding box center [38, 113] width 14 height 22
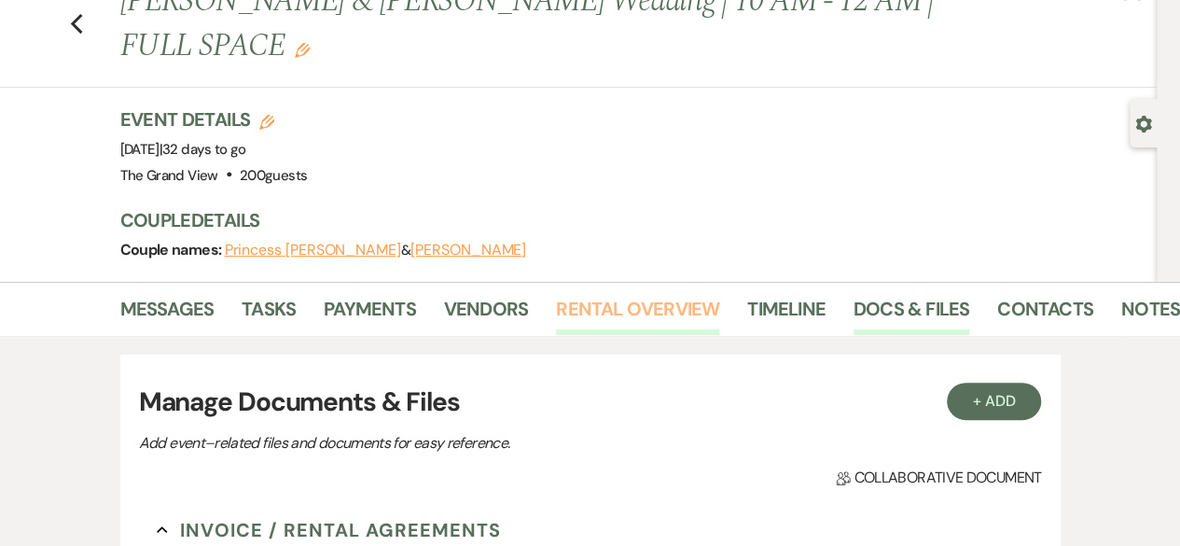
scroll to position [138, 0]
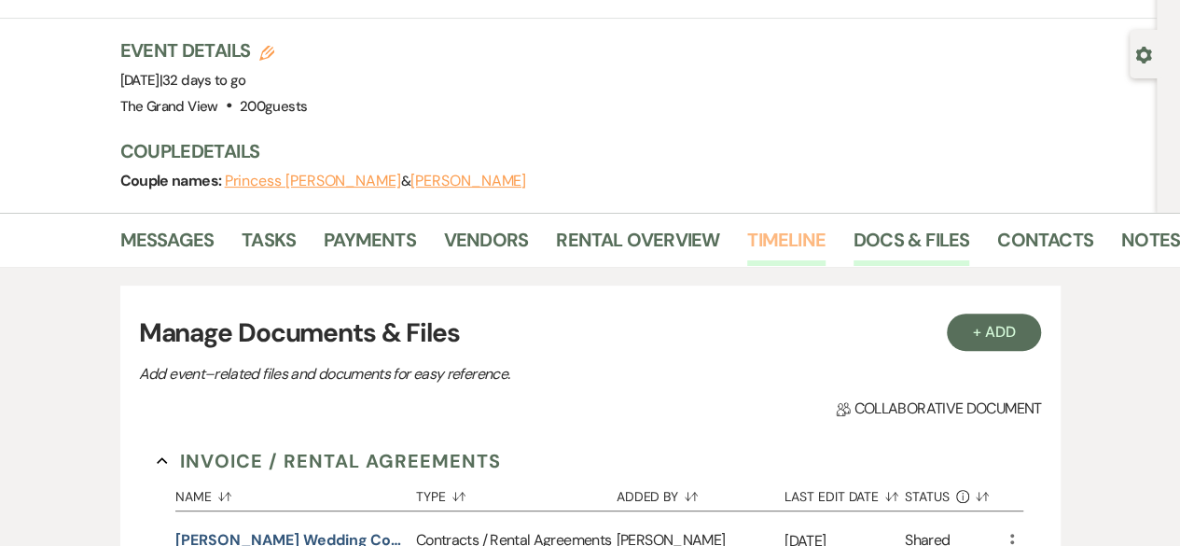
click at [774, 225] on link "Timeline" at bounding box center [786, 245] width 78 height 41
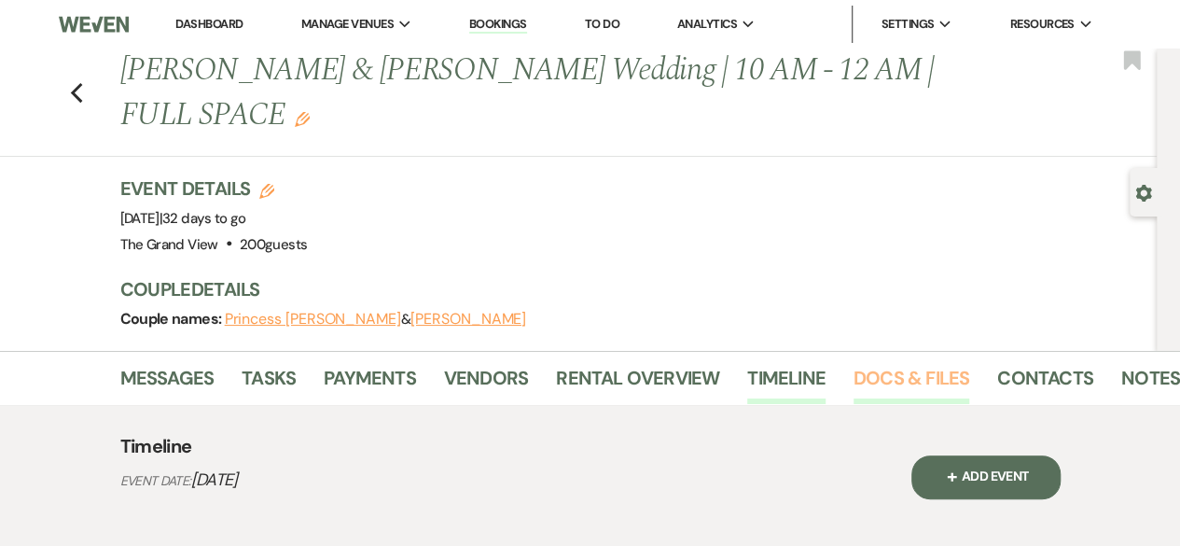
click at [883, 363] on link "Docs & Files" at bounding box center [911, 383] width 116 height 41
